Goal: Find specific page/section: Find specific page/section

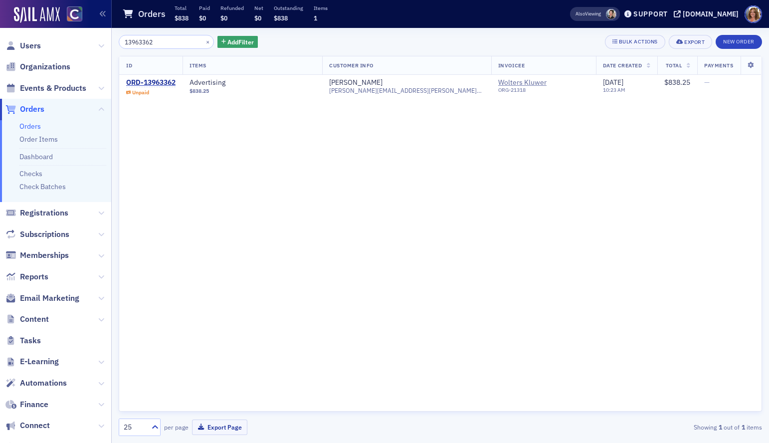
scroll to position [7, 0]
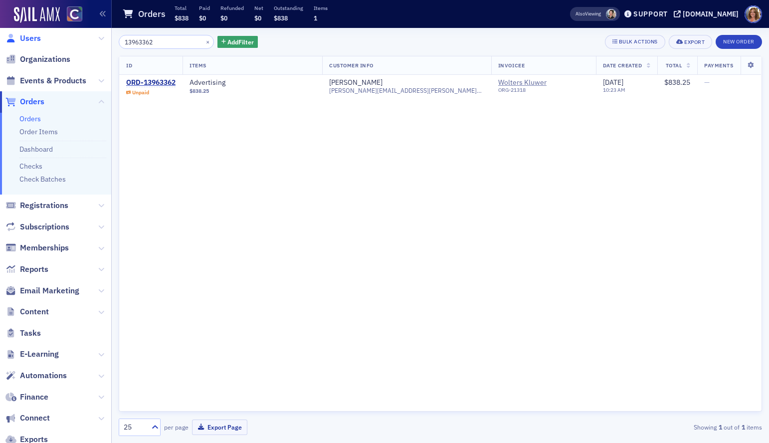
click at [30, 36] on span "Users" at bounding box center [30, 38] width 21 height 11
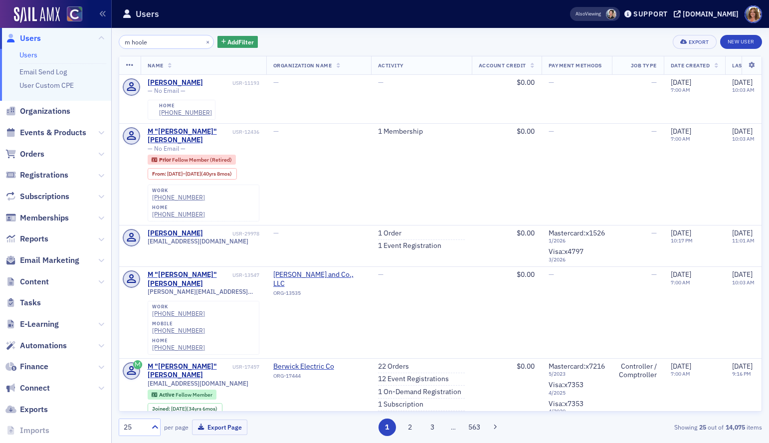
type input "m hoole"
